Goal: Task Accomplishment & Management: Complete application form

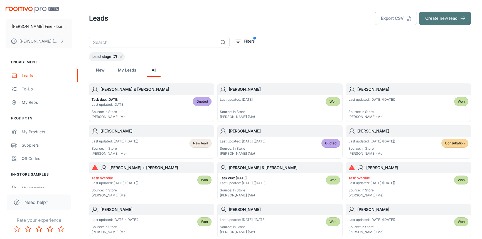
click at [441, 19] on button "Create new lead" at bounding box center [445, 18] width 52 height 13
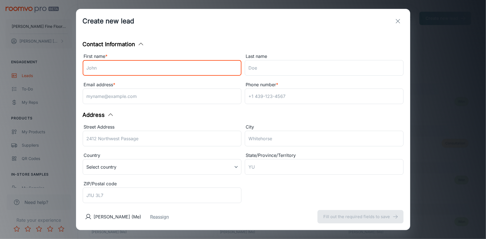
click at [109, 70] on input "First name *" at bounding box center [162, 68] width 159 height 16
click at [122, 71] on input "First name *" at bounding box center [162, 68] width 159 height 16
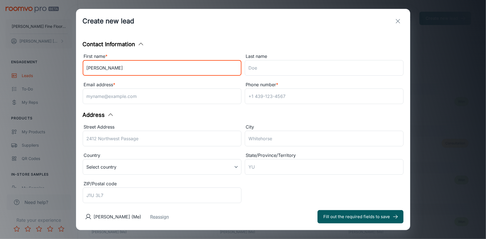
type input "[PERSON_NAME]"
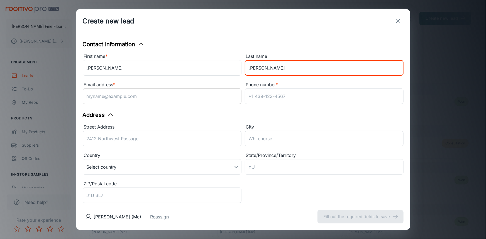
type input "[PERSON_NAME]"
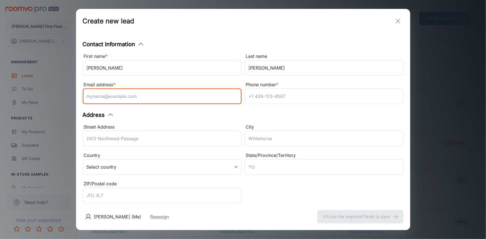
click at [126, 97] on input "Email address *" at bounding box center [162, 97] width 159 height 16
type input "[EMAIL_ADDRESS][DOMAIN_NAME]"
click at [268, 96] on input "Phone number *" at bounding box center [324, 97] width 159 height 16
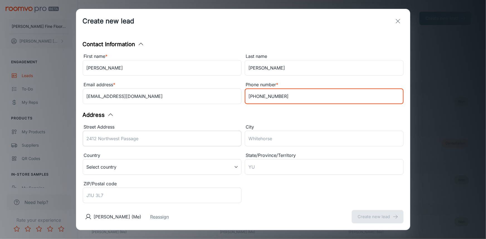
type input "[PHONE_NUMBER]"
click at [120, 138] on input "Street Address" at bounding box center [162, 139] width 159 height 16
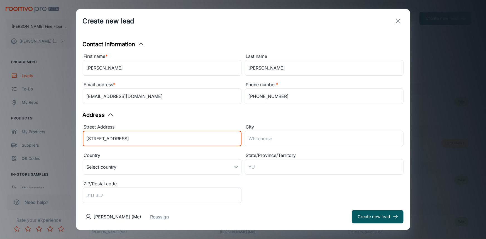
type input "[STREET_ADDRESS]"
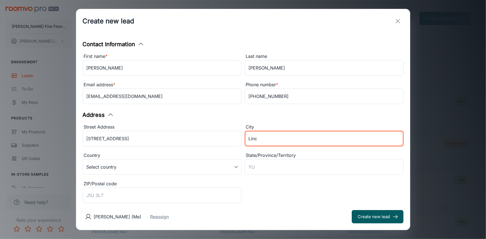
type input "Lincoln"
type input "[US_STATE]"
type input "95648"
click at [276, 196] on div "Street Address [GEOGRAPHIC_DATA] ​ City [GEOGRAPHIC_DATA] ​ Country Select coun…" at bounding box center [241, 162] width 324 height 85
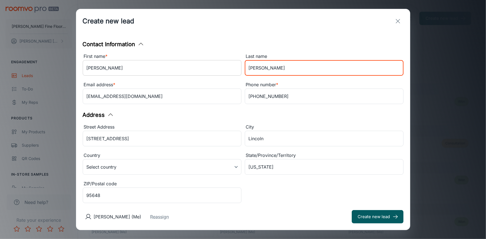
drag, startPoint x: 261, startPoint y: 68, endPoint x: 222, endPoint y: 73, distance: 39.6
click at [222, 73] on div "First name * [PERSON_NAME] ​ Last name [PERSON_NAME] ​ Email address * [PERSON_…" at bounding box center [241, 78] width 324 height 57
click at [277, 97] on input "[PHONE_NUMBER]" at bounding box center [324, 97] width 159 height 16
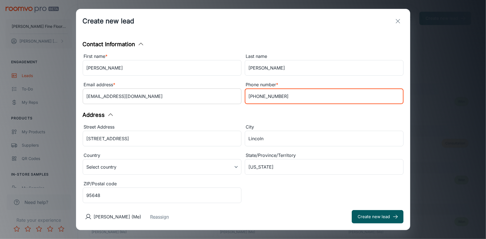
drag, startPoint x: 276, startPoint y: 96, endPoint x: 237, endPoint y: 97, distance: 39.5
click at [237, 97] on div "First name * [PERSON_NAME] ​ Last name [PERSON_NAME] ​ Email address * [PERSON_…" at bounding box center [241, 78] width 324 height 57
click at [139, 139] on input "[STREET_ADDRESS]" at bounding box center [162, 139] width 159 height 16
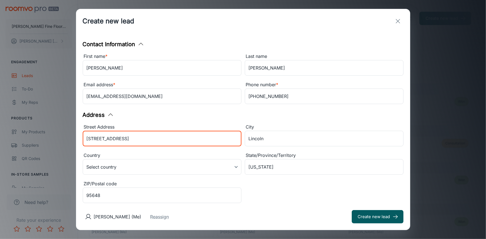
drag, startPoint x: 119, startPoint y: 139, endPoint x: 67, endPoint y: 148, distance: 52.8
click at [67, 148] on div "Create new lead Contact Information First name * [PERSON_NAME] ​ Last name [PER…" at bounding box center [243, 119] width 486 height 239
click at [281, 97] on input "[PHONE_NUMBER]" at bounding box center [324, 97] width 159 height 16
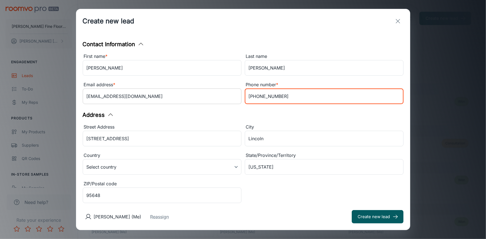
drag, startPoint x: 276, startPoint y: 97, endPoint x: 228, endPoint y: 102, distance: 48.5
click at [228, 102] on div "First name * [PERSON_NAME] ​ Last name [PERSON_NAME] ​ Email address * [PERSON_…" at bounding box center [241, 78] width 324 height 57
click at [369, 217] on button "Create new lead" at bounding box center [378, 216] width 52 height 13
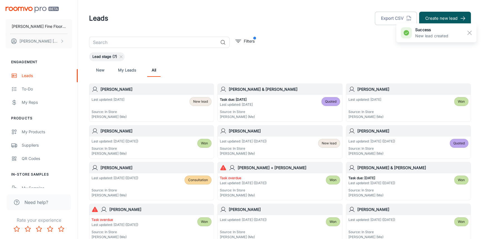
click at [164, 91] on h6 "[PERSON_NAME]" at bounding box center [155, 89] width 111 height 6
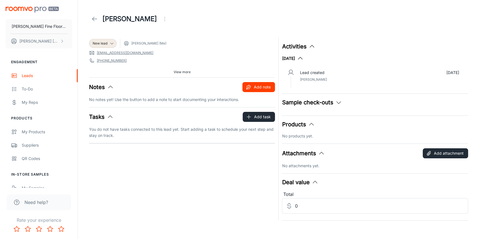
click at [256, 85] on button "Add note" at bounding box center [258, 87] width 33 height 10
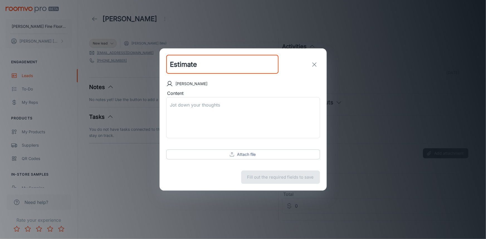
type input "Estimate"
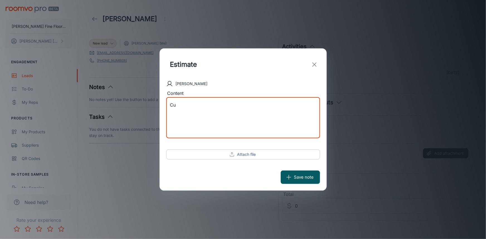
type textarea "C"
type textarea "Carpet consult Estimate [DATE] 1pm"
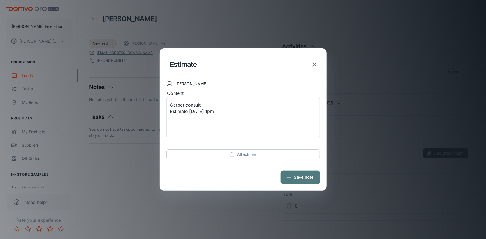
click at [305, 176] on button "Save note" at bounding box center [300, 177] width 39 height 13
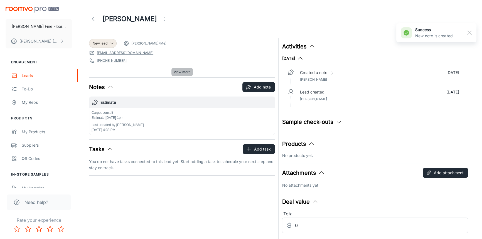
click at [185, 73] on span "View more" at bounding box center [182, 72] width 17 height 5
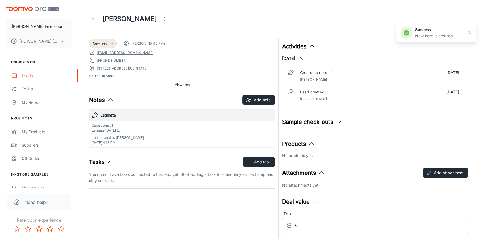
click at [109, 41] on div "New lead" at bounding box center [103, 43] width 20 height 5
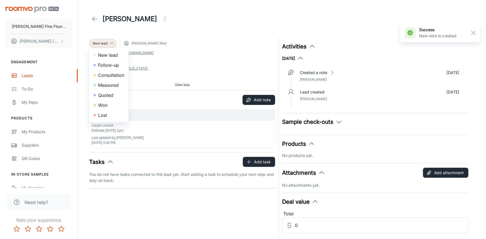
click at [110, 75] on li "Consultation" at bounding box center [109, 75] width 40 height 10
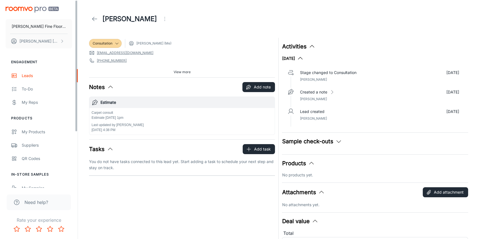
click at [96, 18] on icon at bounding box center [94, 19] width 7 height 7
